Goal: Find contact information: Find contact information

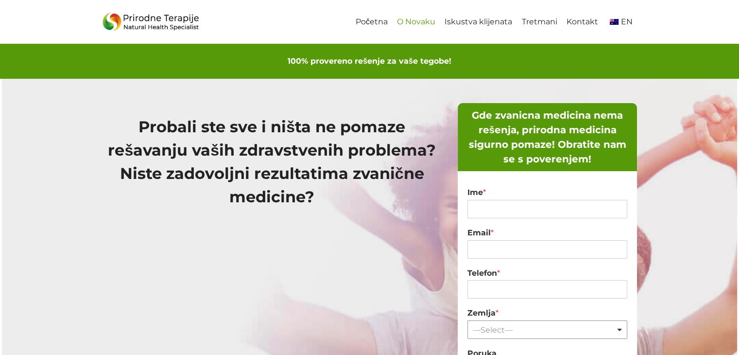
click at [417, 26] on link "O Novaku" at bounding box center [417, 22] width 48 height 22
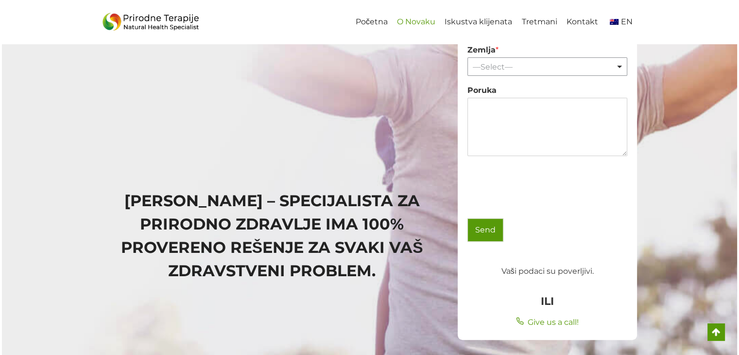
scroll to position [255, 0]
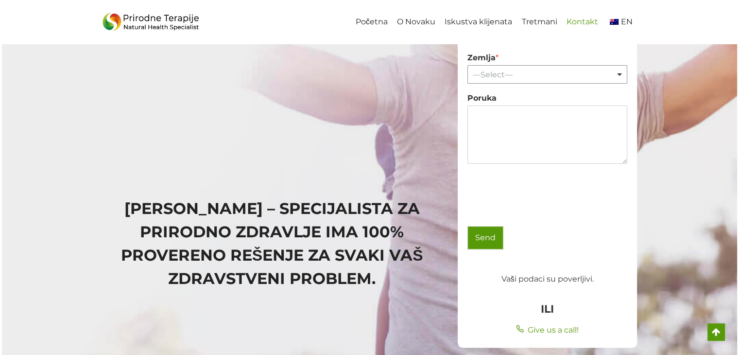
click at [555, 28] on link "Kontakt" at bounding box center [582, 22] width 41 height 22
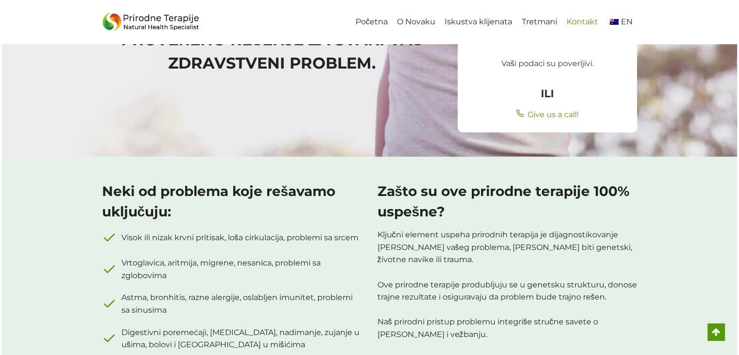
scroll to position [486, 0]
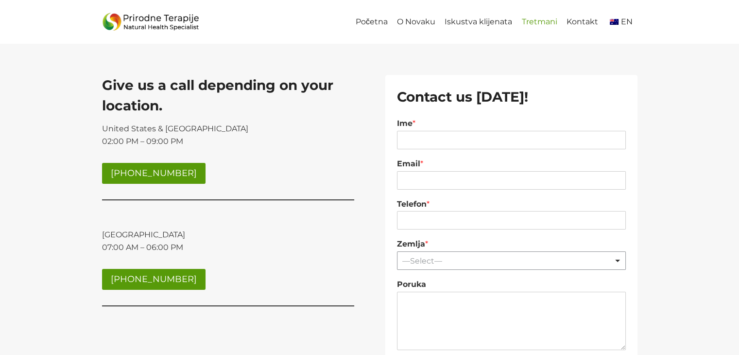
click at [536, 20] on link "Tretmani" at bounding box center [539, 22] width 45 height 22
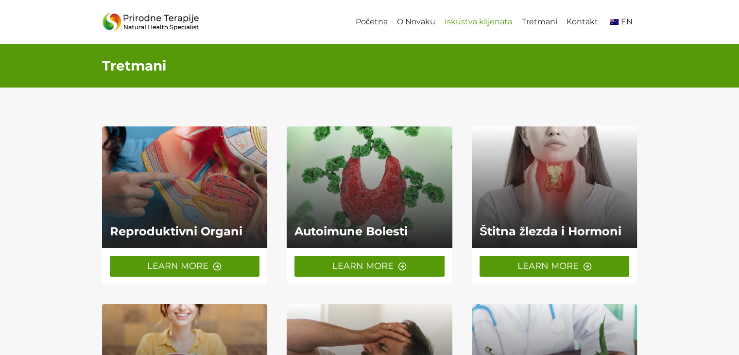
click at [484, 26] on link "Iskustva klijenata" at bounding box center [478, 22] width 77 height 22
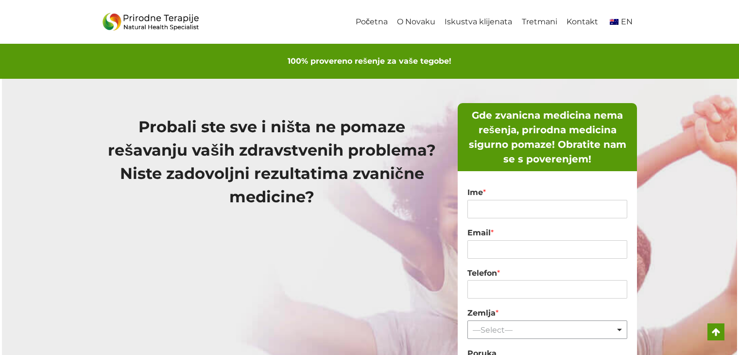
scroll to position [1491, 0]
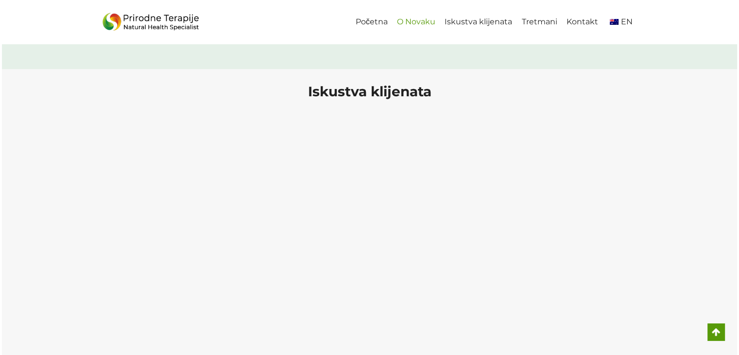
click at [421, 23] on link "O Novaku" at bounding box center [417, 22] width 48 height 22
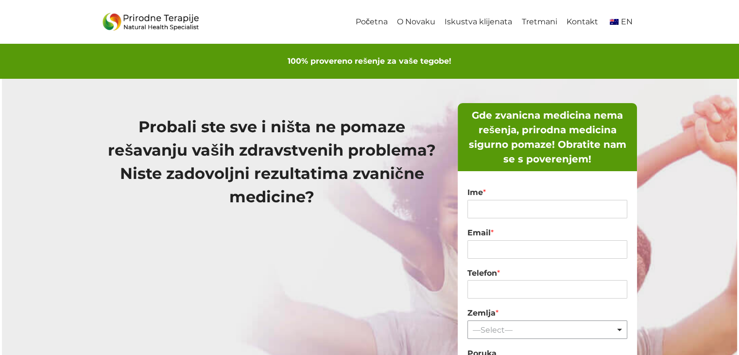
click at [422, 25] on link "O Novaku" at bounding box center [417, 22] width 48 height 22
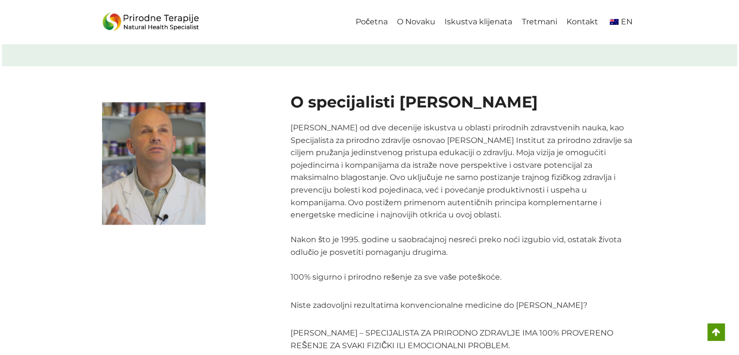
scroll to position [978, 0]
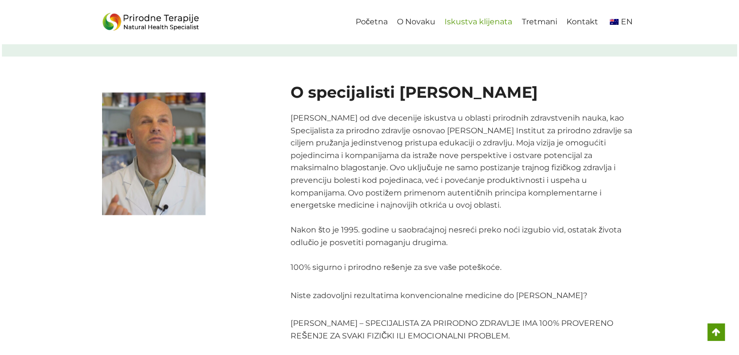
click at [485, 21] on link "Iskustva klijenata" at bounding box center [478, 22] width 77 height 22
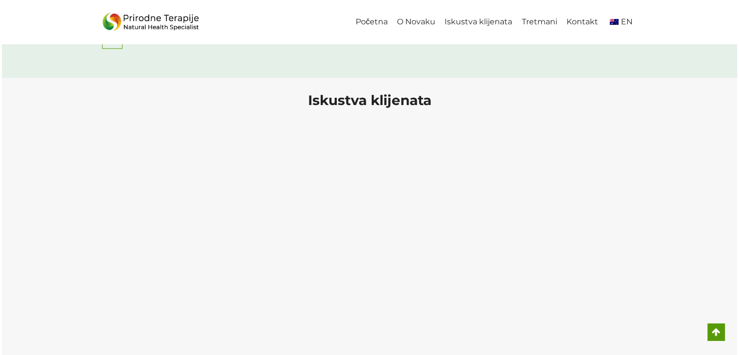
scroll to position [1491, 0]
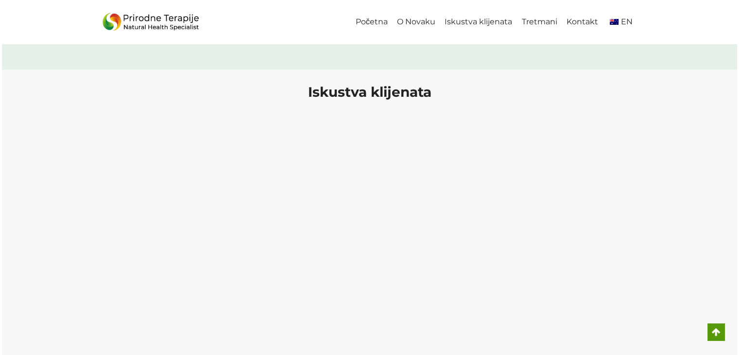
click at [371, 19] on link "Početna" at bounding box center [371, 22] width 41 height 22
click at [379, 21] on link "Početna" at bounding box center [371, 22] width 41 height 22
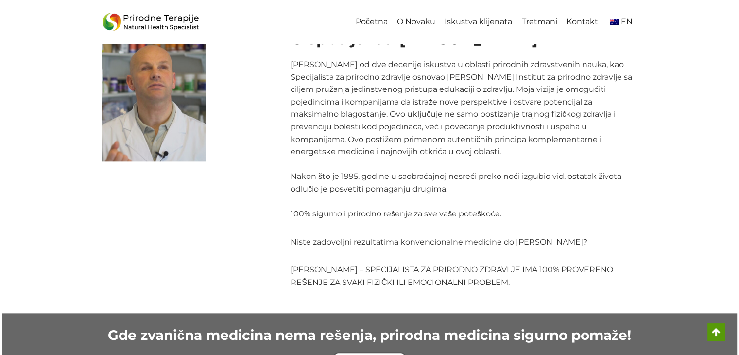
scroll to position [835, 0]
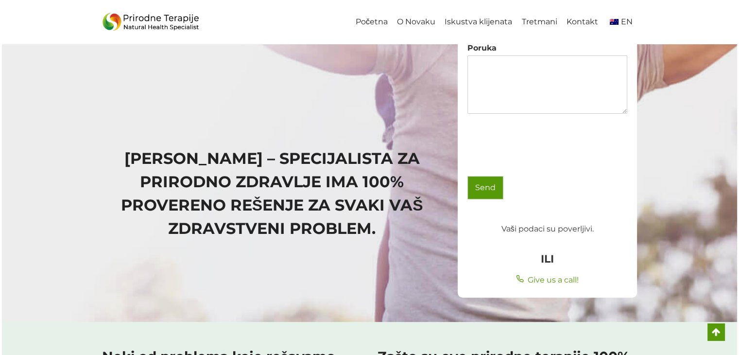
scroll to position [292, 0]
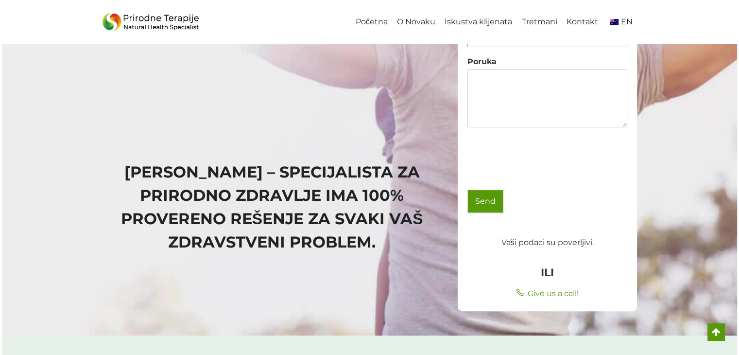
click at [63, 242] on div at bounding box center [370, 61] width 736 height 548
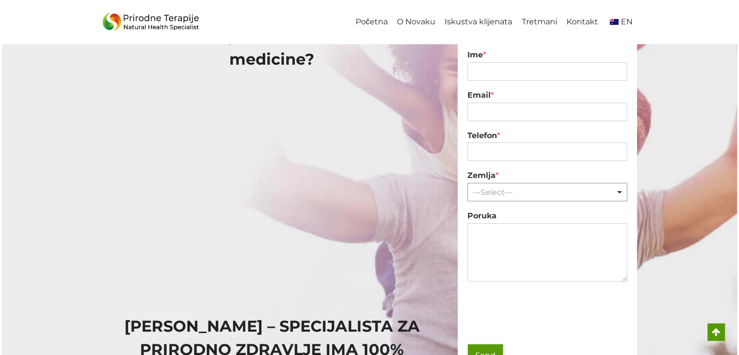
scroll to position [138, 0]
click at [515, 151] on input "Telefon *" at bounding box center [548, 151] width 160 height 18
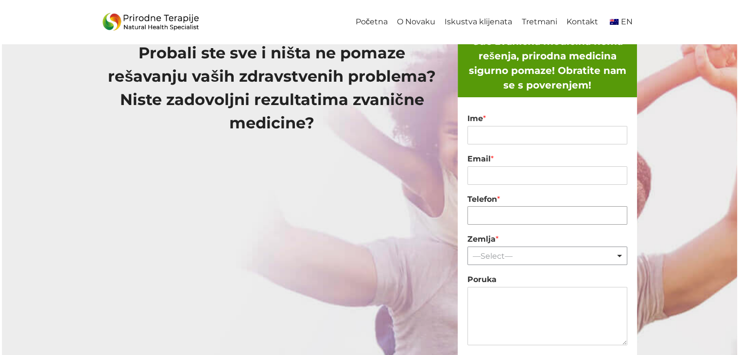
scroll to position [0, 0]
